Goal: Book appointment/travel/reservation

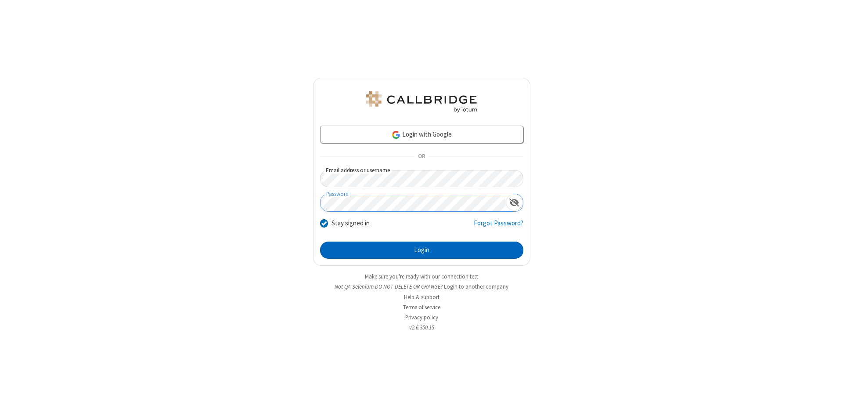
click at [421, 250] on button "Login" at bounding box center [421, 250] width 203 height 18
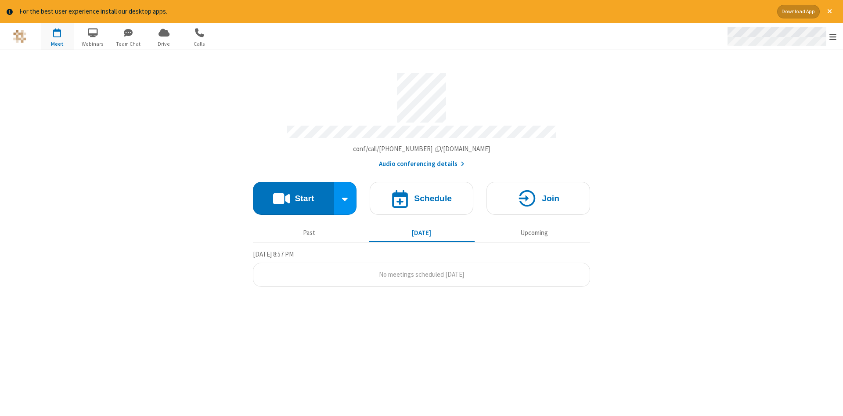
click at [833, 37] on span "Open menu" at bounding box center [832, 36] width 7 height 9
click at [57, 36] on span "button" at bounding box center [57, 32] width 33 height 15
click at [421, 195] on h4 "Schedule" at bounding box center [433, 198] width 38 height 8
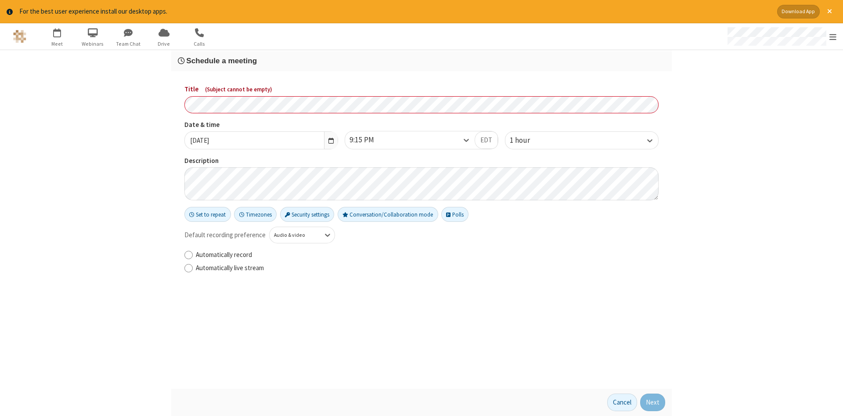
click at [421, 60] on h3 "Schedule a meeting" at bounding box center [421, 61] width 487 height 8
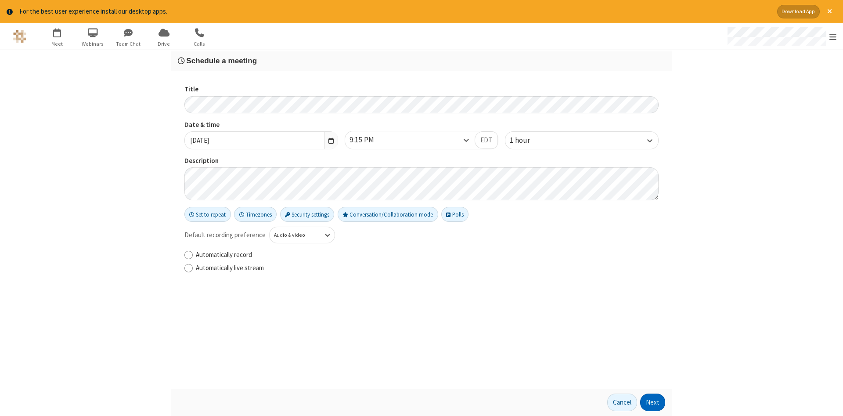
click at [653, 402] on button "Next" at bounding box center [652, 402] width 25 height 18
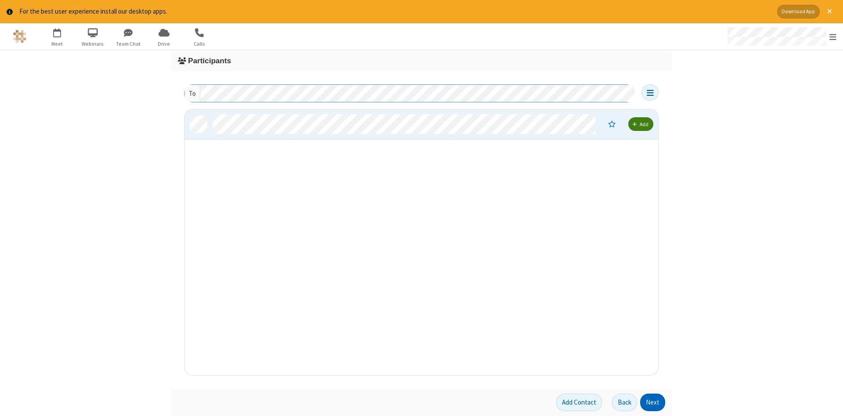
click at [653, 402] on button "Next" at bounding box center [652, 402] width 25 height 18
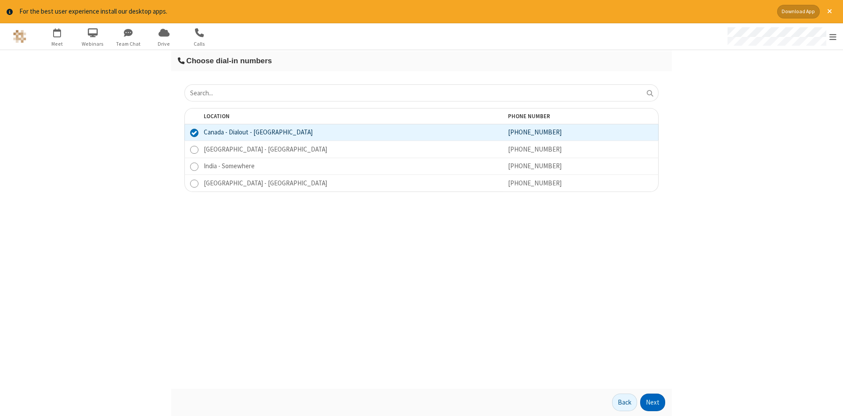
click at [653, 402] on button "Next" at bounding box center [652, 402] width 25 height 18
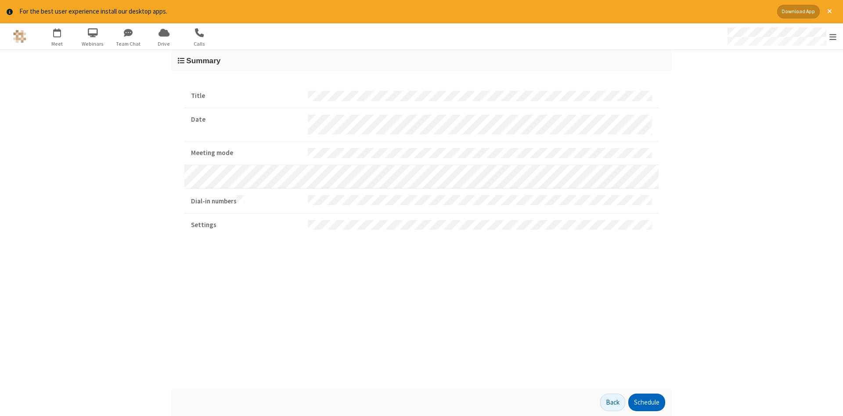
click at [646, 402] on button "Schedule" at bounding box center [646, 402] width 37 height 18
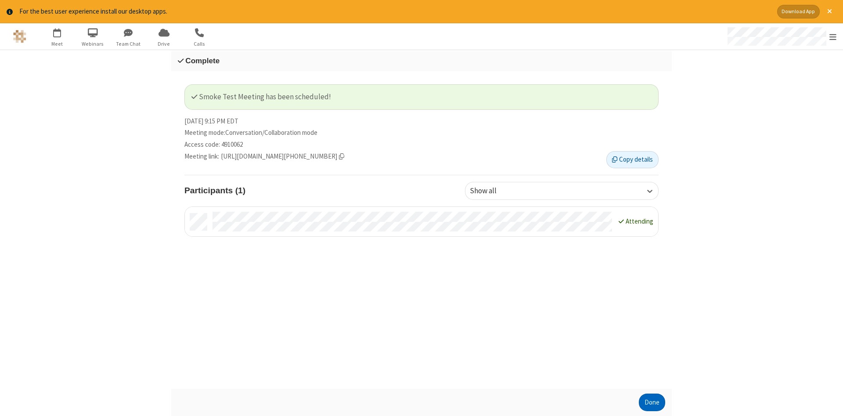
click at [652, 402] on button "Done" at bounding box center [652, 402] width 26 height 18
